Goal: Navigation & Orientation: Find specific page/section

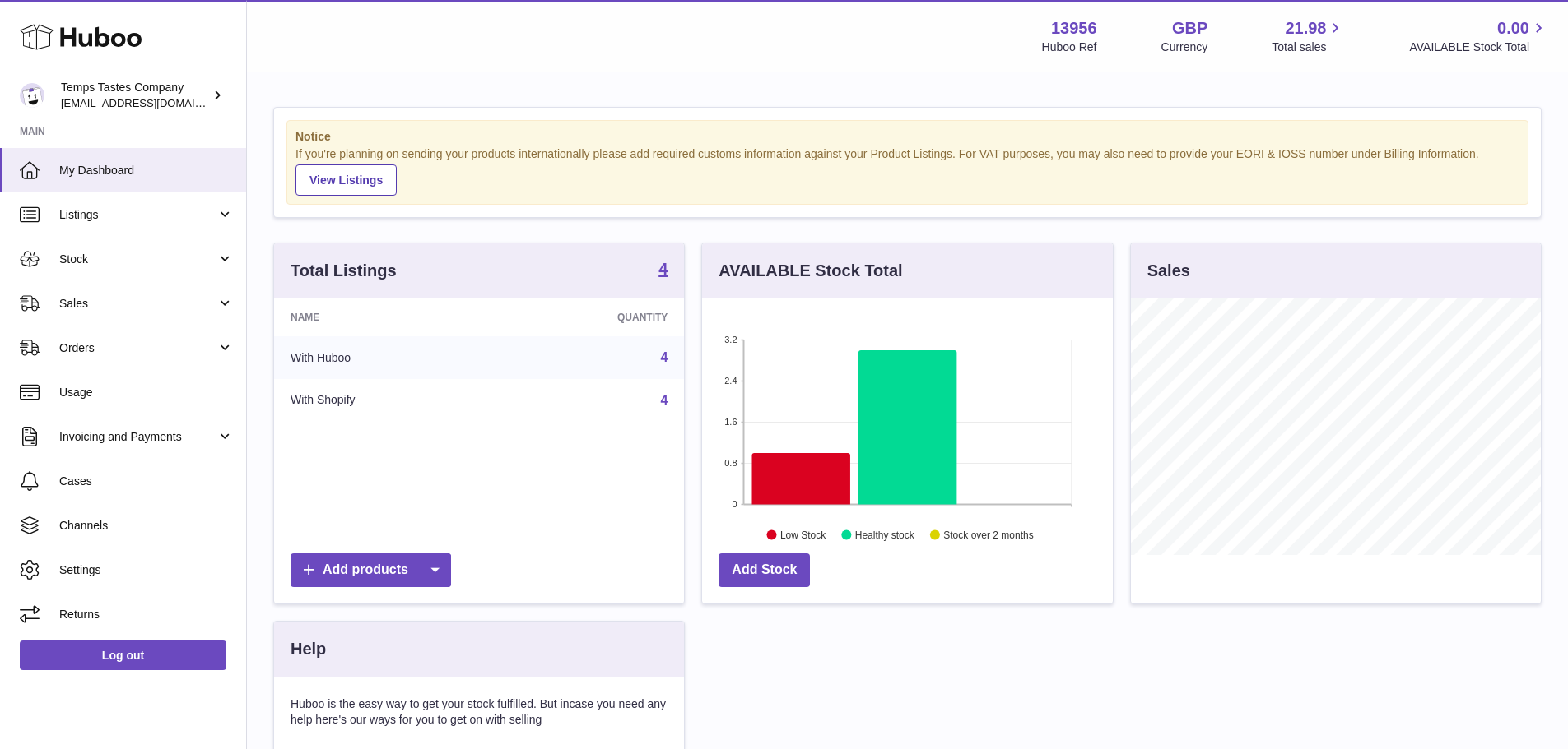
scroll to position [257, 411]
click at [122, 389] on span "Usage" at bounding box center [147, 393] width 175 height 16
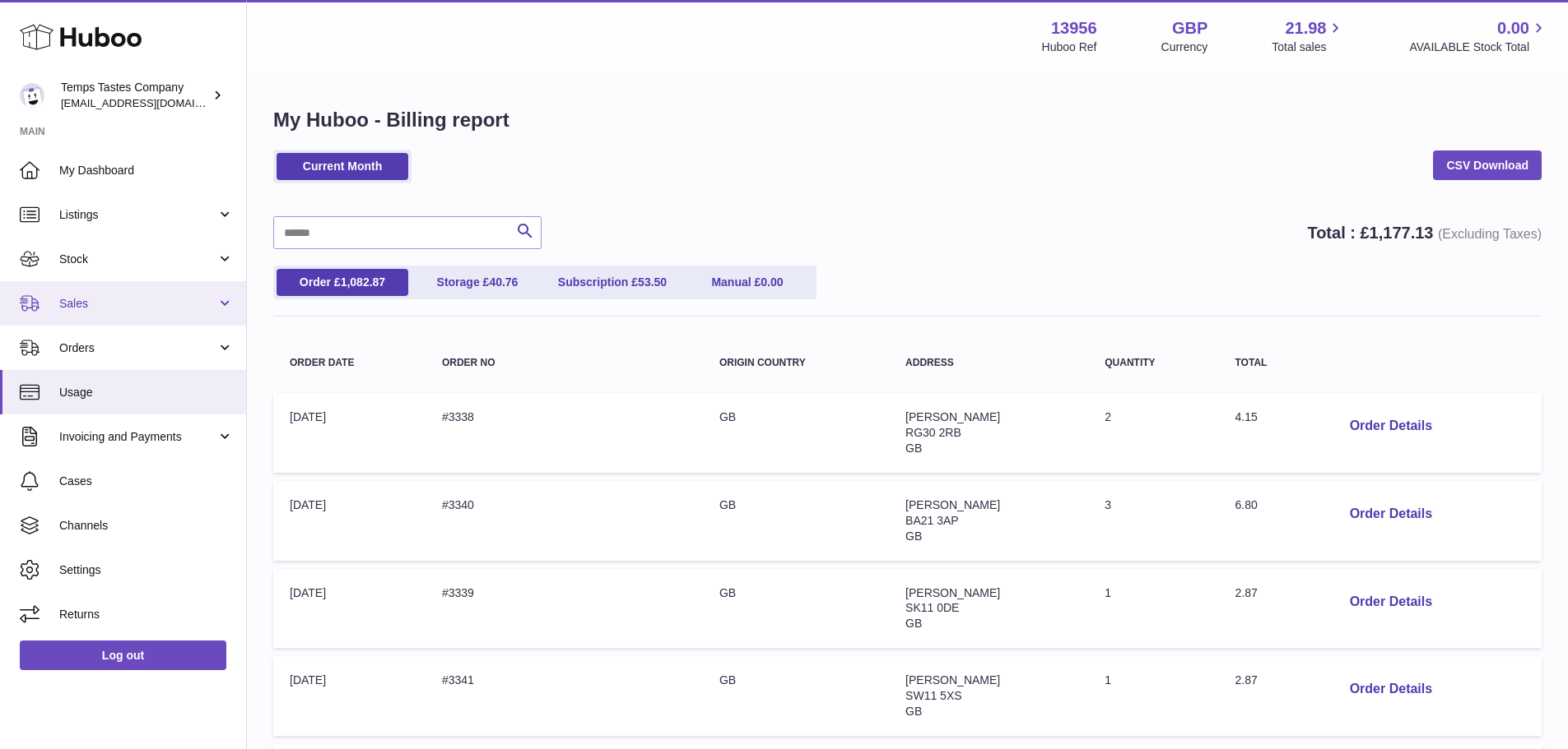
click at [103, 302] on span "Sales" at bounding box center [138, 304] width 157 height 16
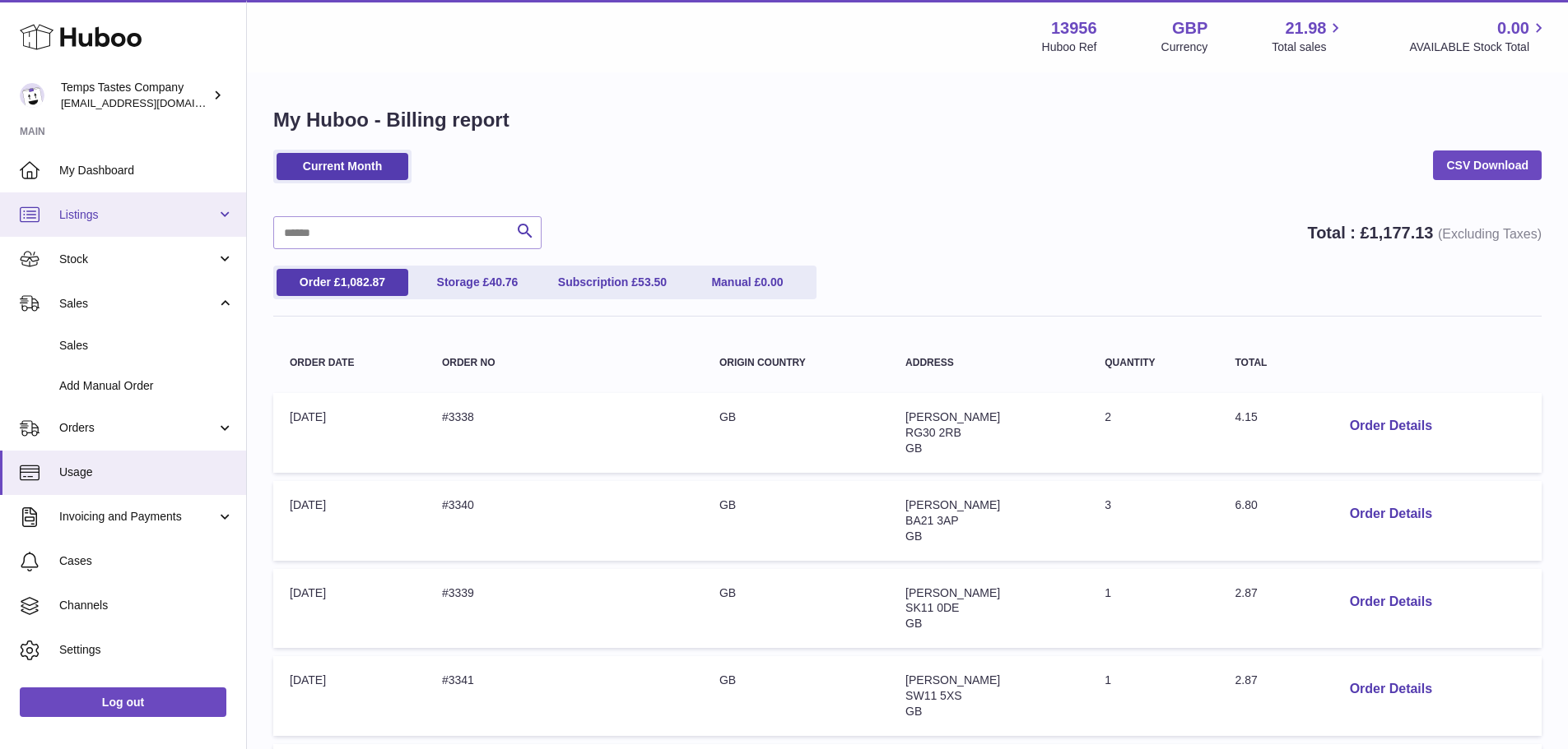
click at [103, 219] on span "Listings" at bounding box center [138, 215] width 157 height 16
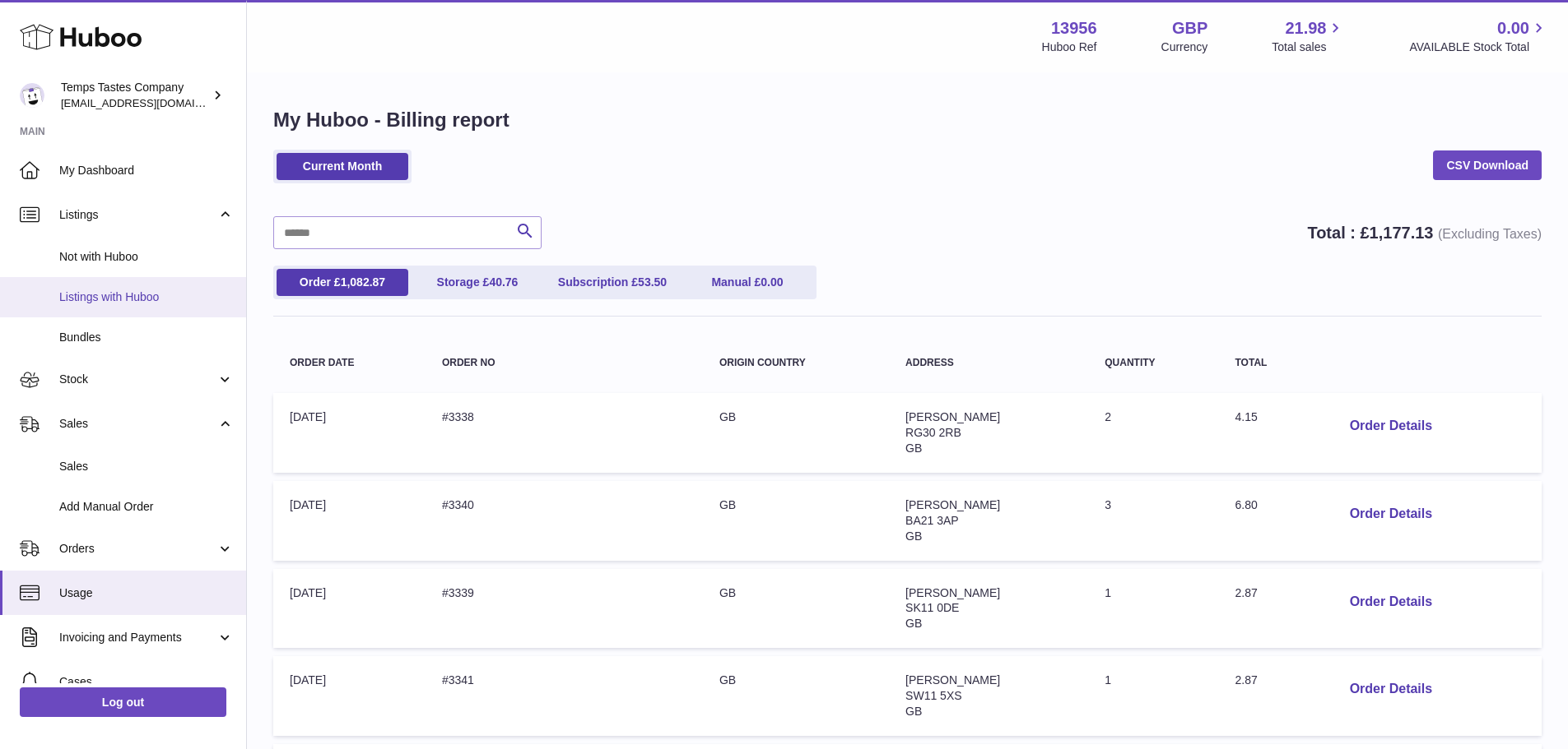
click at [123, 286] on link "Listings with Huboo" at bounding box center [123, 297] width 246 height 40
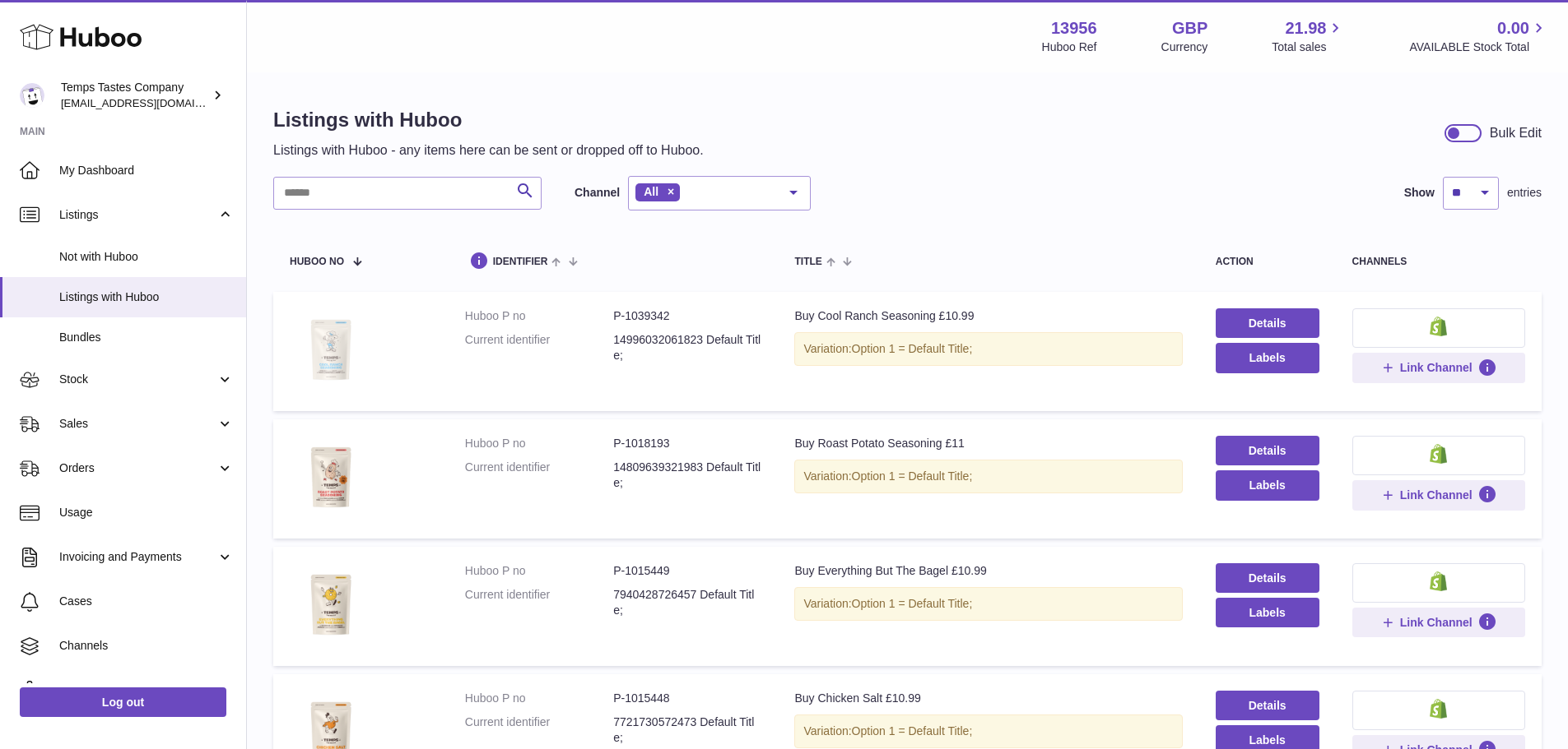
click at [331, 346] on img at bounding box center [331, 350] width 82 height 82
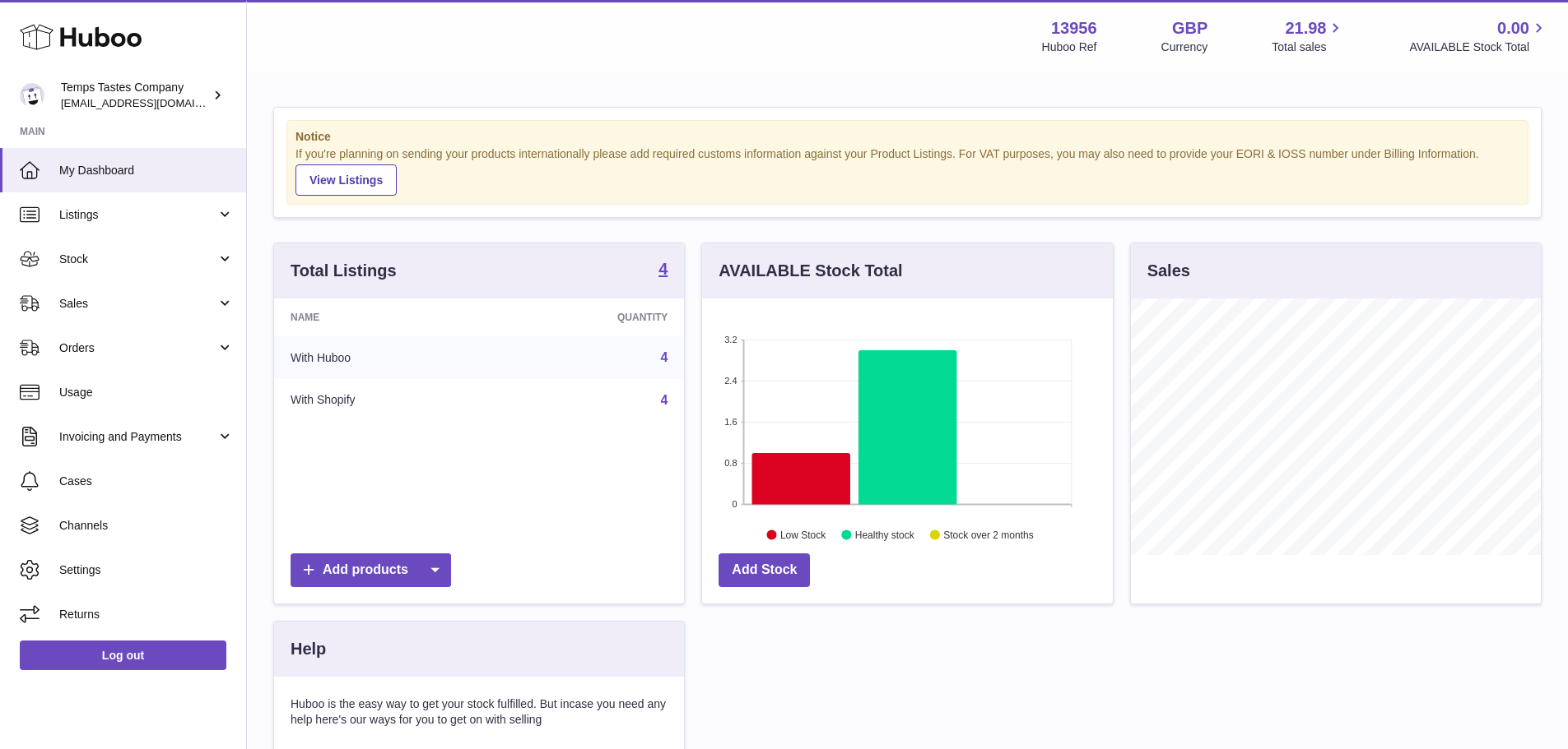
scroll to position [257, 411]
